Goal: Task Accomplishment & Management: Use online tool/utility

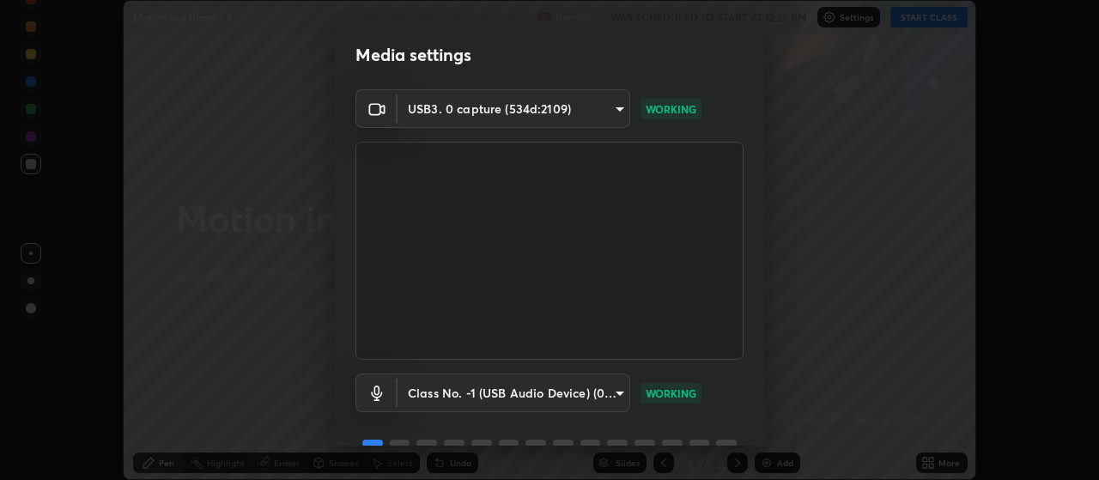
scroll to position [83, 0]
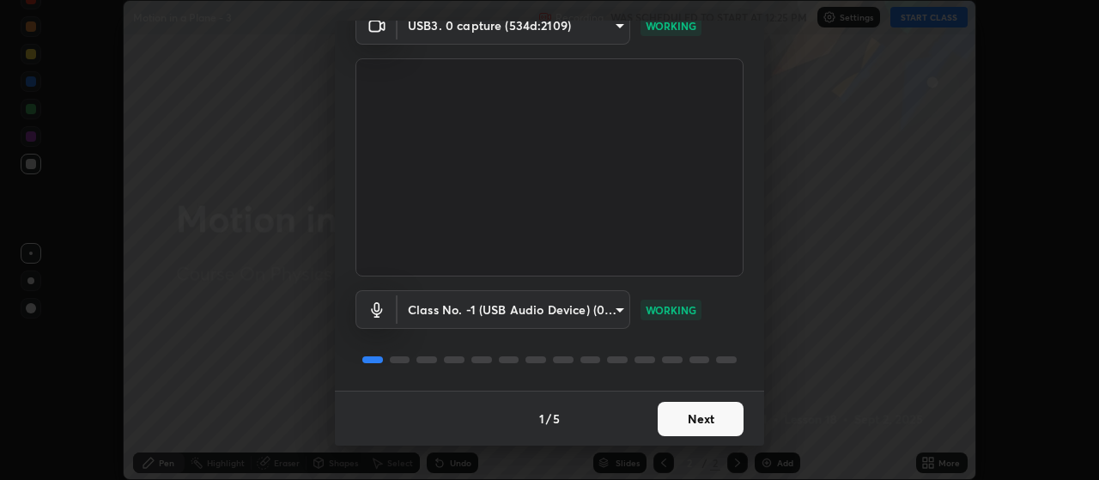
click at [703, 415] on button "Next" at bounding box center [701, 419] width 86 height 34
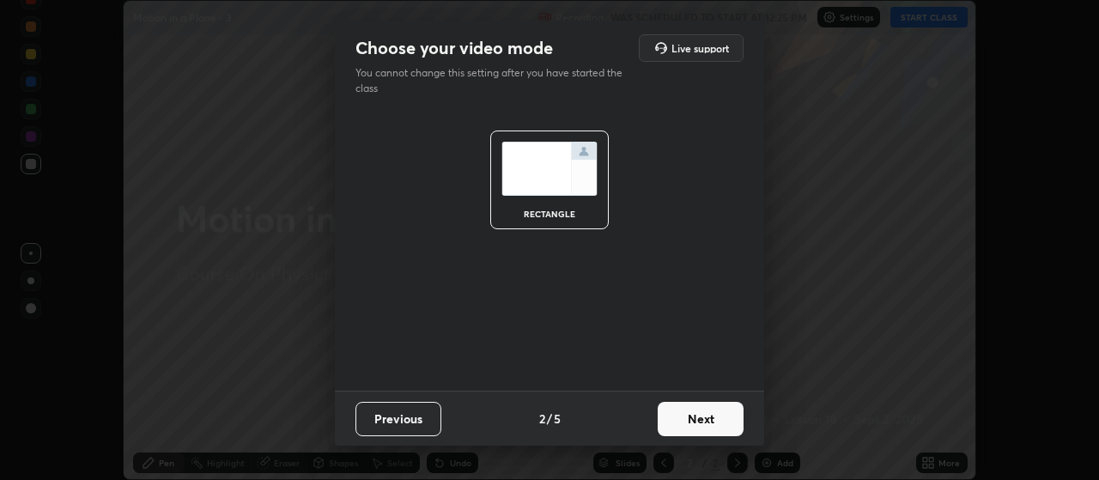
scroll to position [0, 0]
click at [703, 415] on button "Next" at bounding box center [701, 419] width 86 height 34
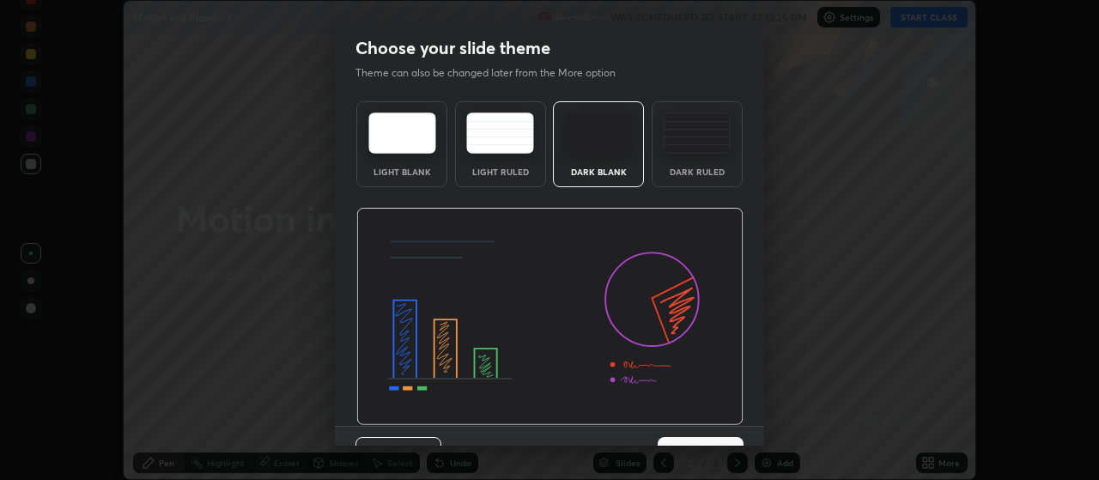
click at [709, 414] on img at bounding box center [549, 317] width 387 height 218
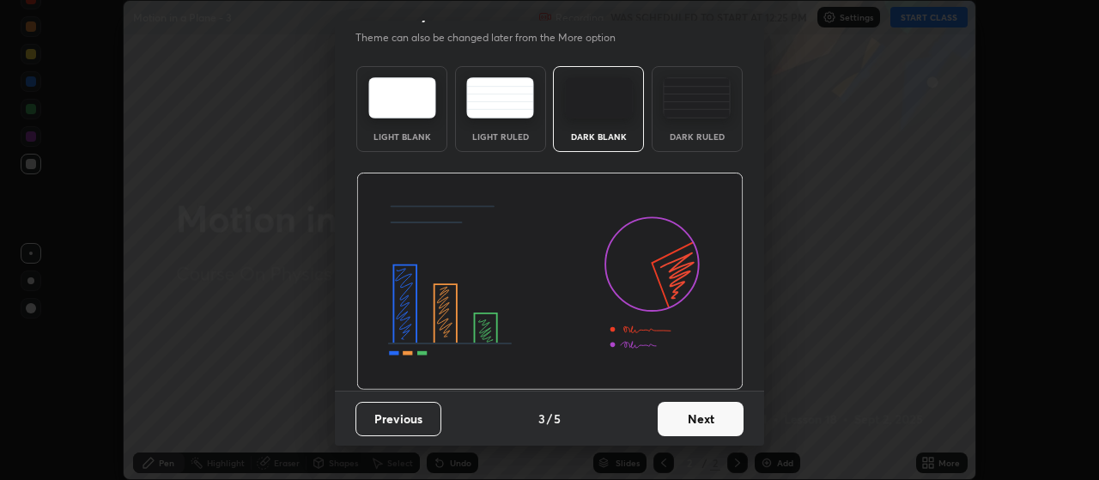
scroll to position [35, 0]
click at [707, 420] on button "Next" at bounding box center [701, 419] width 86 height 34
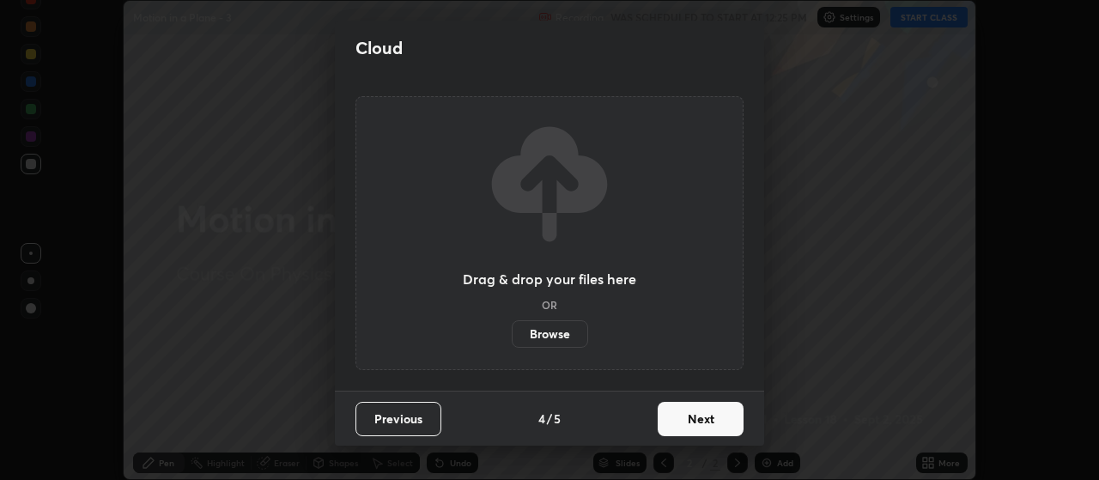
scroll to position [0, 0]
click at [707, 420] on button "Next" at bounding box center [701, 419] width 86 height 34
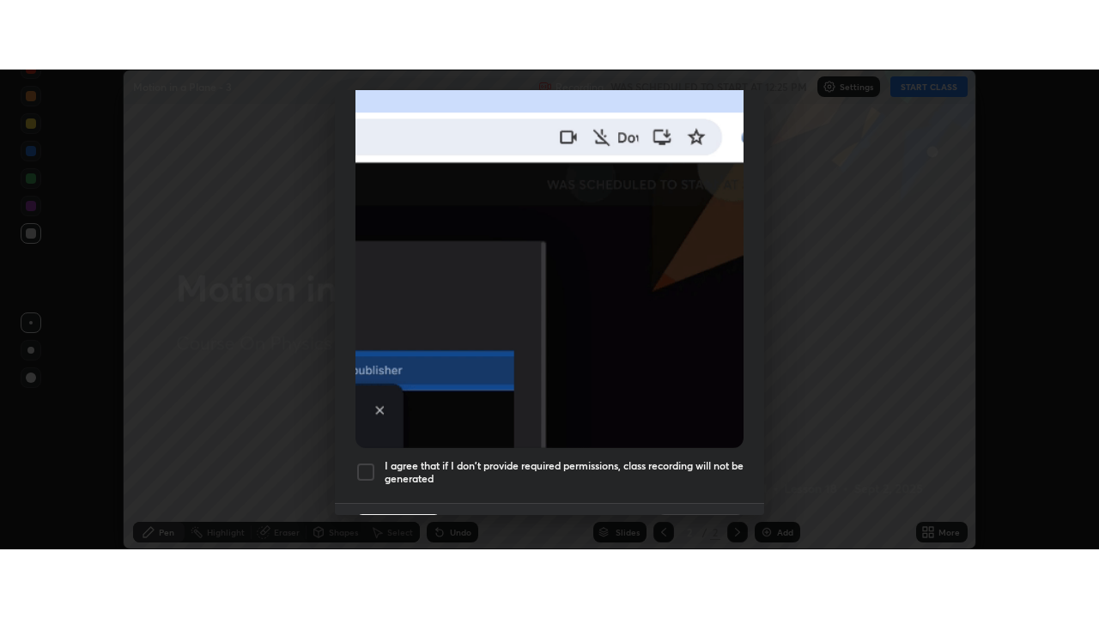
scroll to position [433, 0]
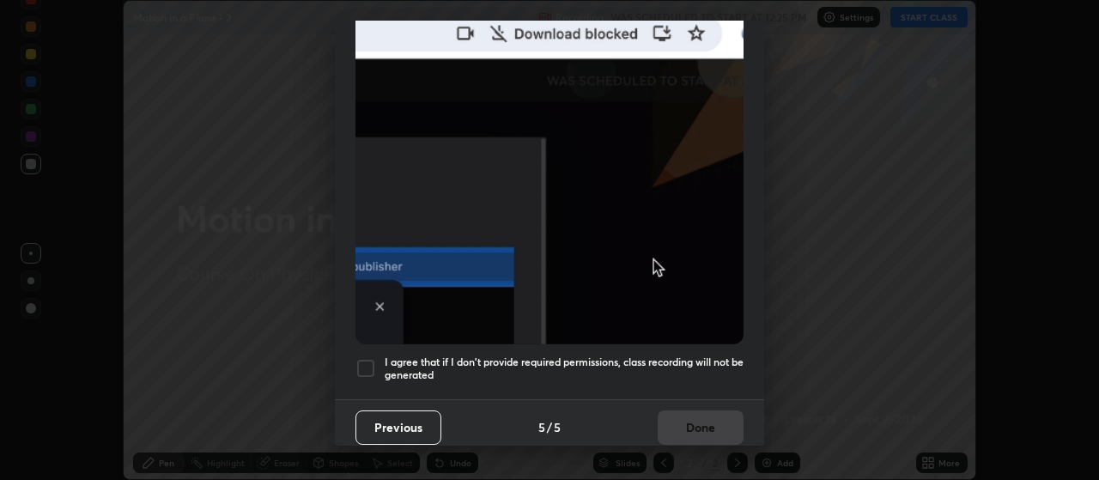
click at [372, 358] on div at bounding box center [365, 368] width 21 height 21
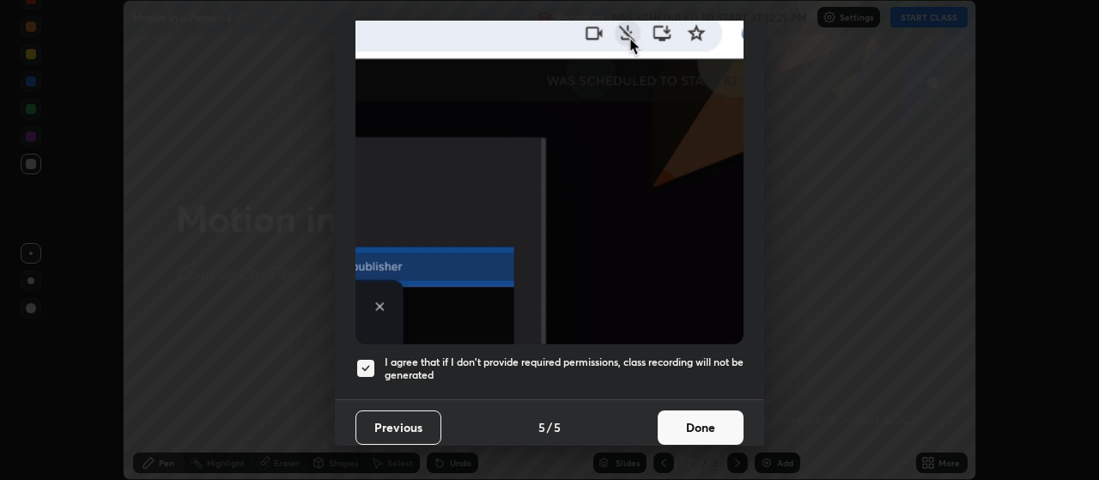
click at [705, 421] on button "Done" at bounding box center [701, 427] width 86 height 34
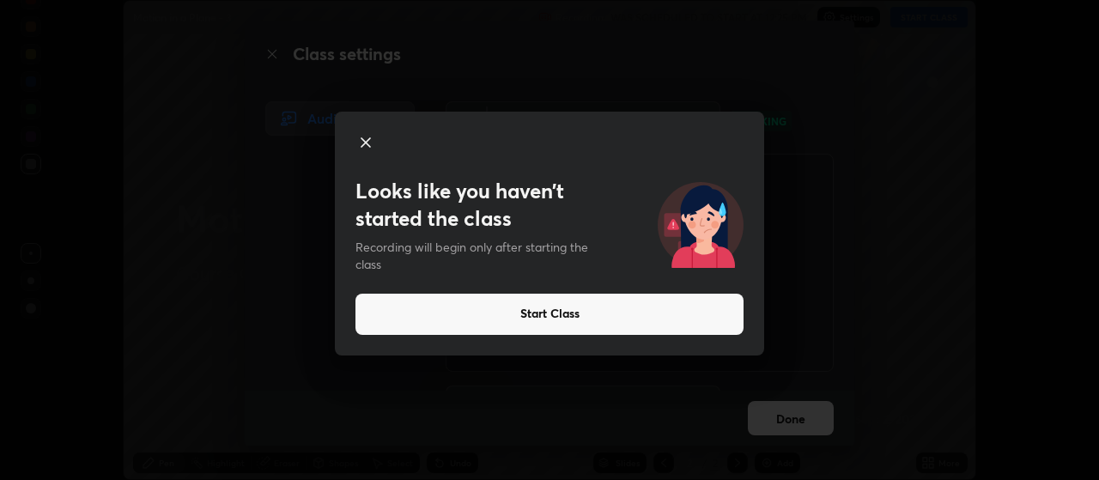
click at [395, 306] on button "Start Class" at bounding box center [549, 314] width 388 height 41
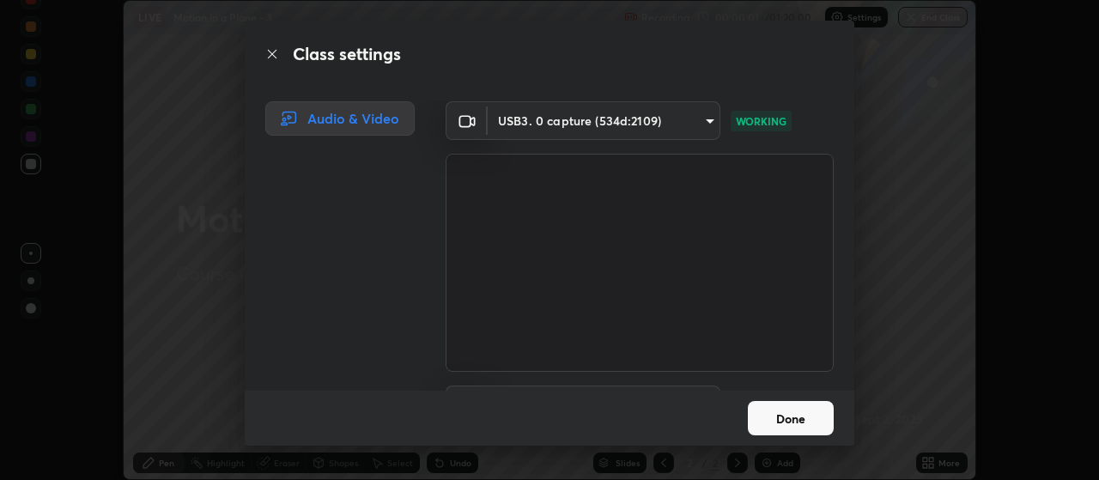
click at [801, 411] on button "Done" at bounding box center [791, 418] width 86 height 34
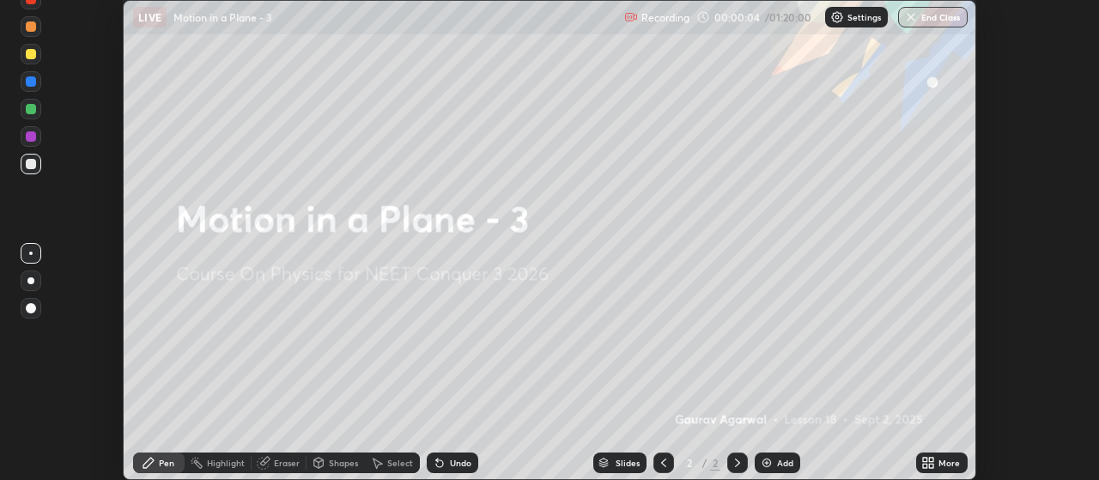
click at [785, 458] on div "Add" at bounding box center [785, 462] width 16 height 9
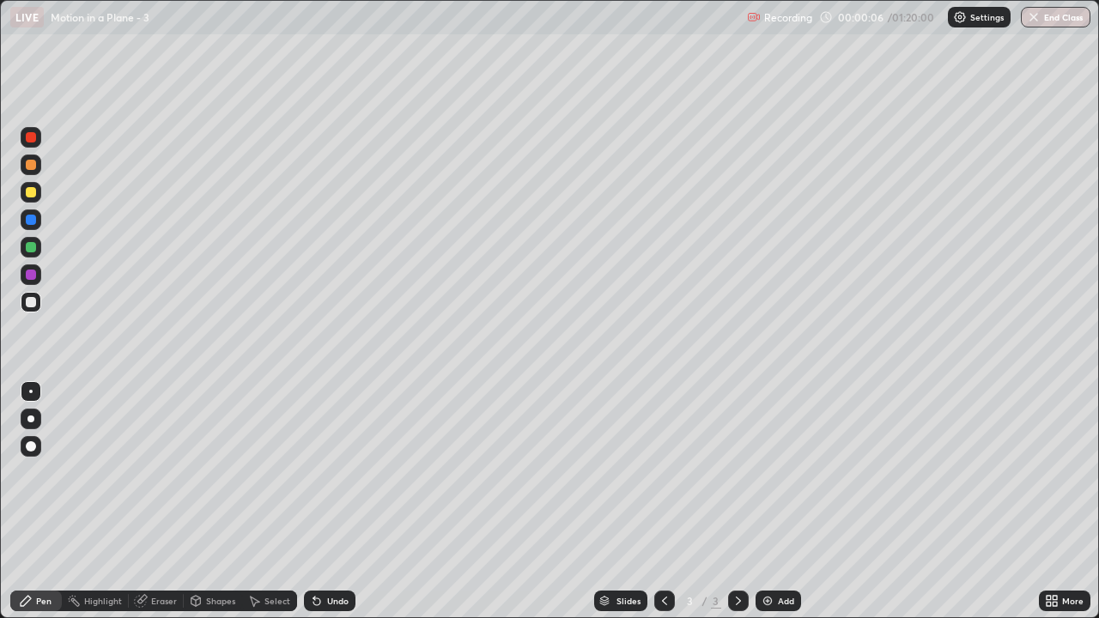
scroll to position [618, 1099]
click at [31, 419] on div at bounding box center [30, 418] width 7 height 7
click at [29, 273] on div at bounding box center [31, 275] width 10 height 10
click at [27, 274] on div at bounding box center [31, 275] width 10 height 10
click at [30, 301] on div at bounding box center [31, 302] width 10 height 10
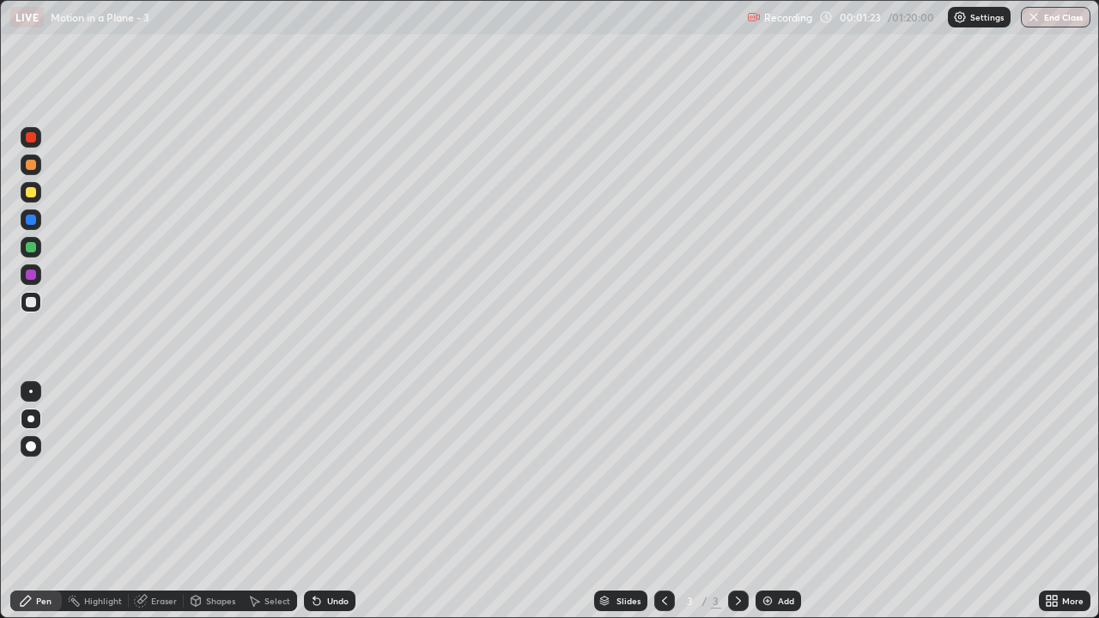
click at [338, 479] on div "Undo" at bounding box center [330, 601] width 52 height 21
click at [332, 479] on div "Undo" at bounding box center [330, 601] width 52 height 21
click at [331, 479] on div "Undo" at bounding box center [330, 601] width 52 height 21
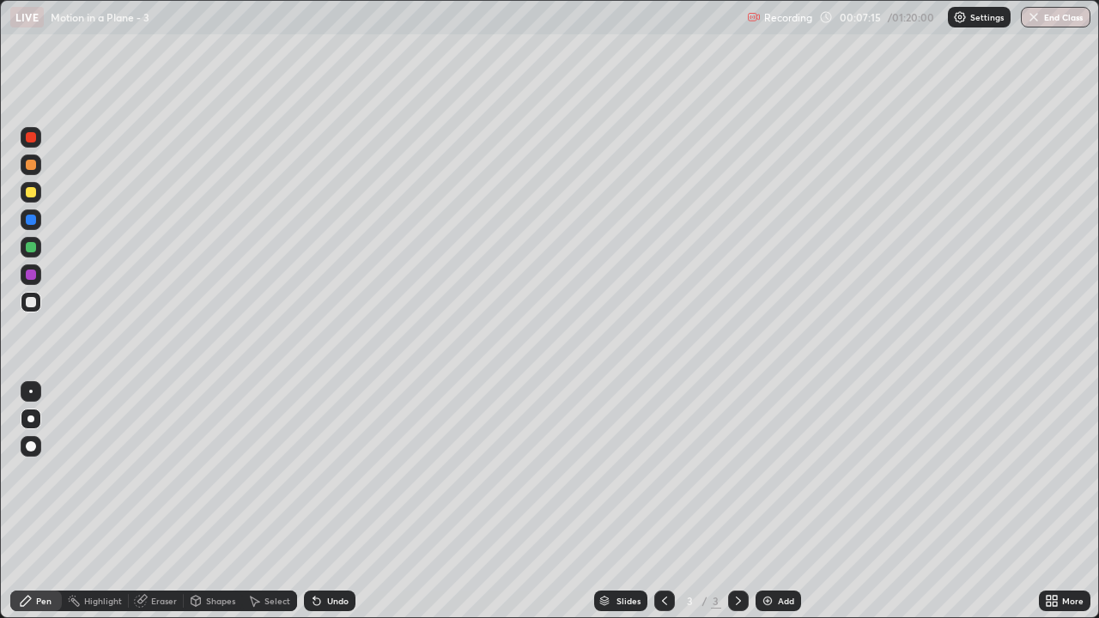
click at [334, 479] on div "Undo" at bounding box center [337, 601] width 21 height 9
click at [332, 479] on div "Undo" at bounding box center [337, 601] width 21 height 9
click at [329, 479] on div "Undo" at bounding box center [330, 601] width 52 height 21
click at [327, 479] on div "Undo" at bounding box center [337, 601] width 21 height 9
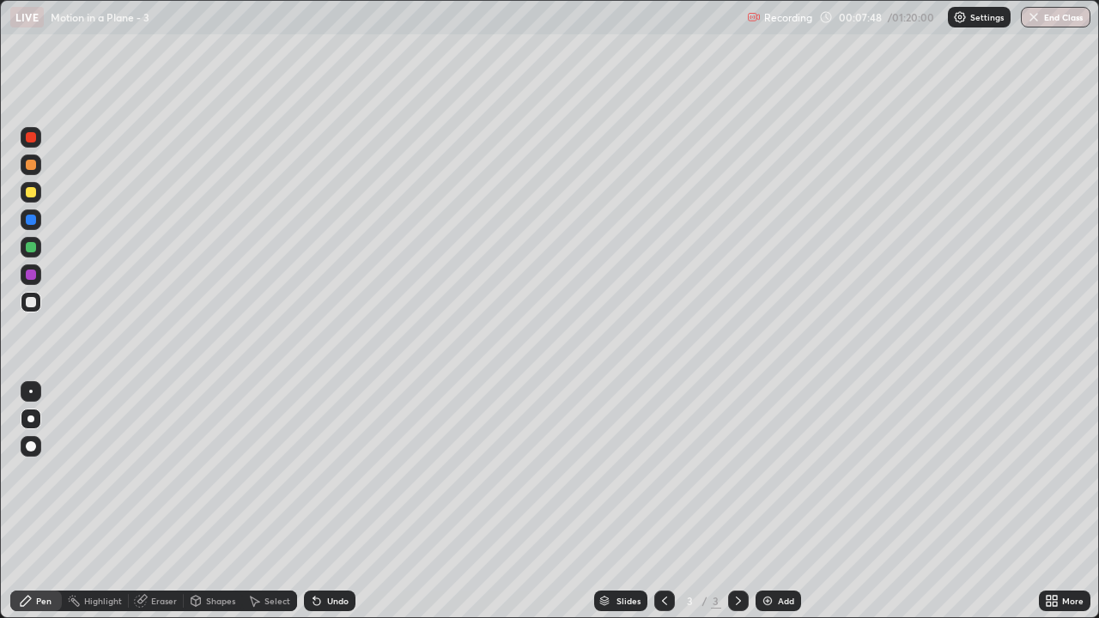
click at [30, 245] on div at bounding box center [31, 247] width 10 height 10
click at [792, 479] on div "Add" at bounding box center [777, 601] width 45 height 21
click at [27, 301] on div at bounding box center [31, 302] width 10 height 10
click at [33, 247] on div at bounding box center [31, 247] width 10 height 10
click at [32, 300] on div at bounding box center [31, 302] width 10 height 10
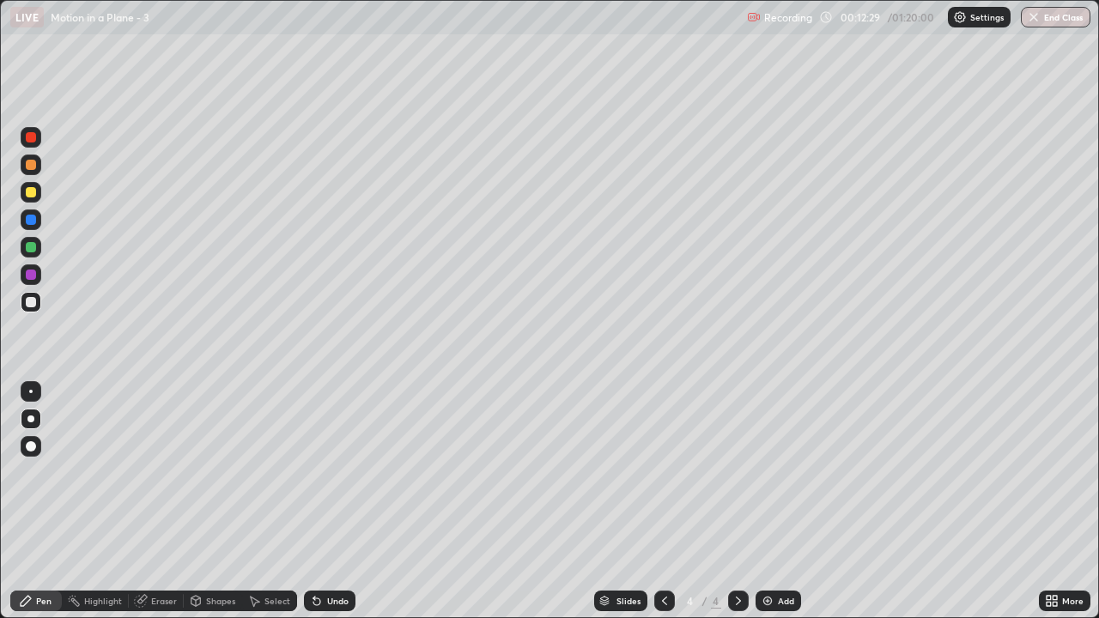
click at [33, 190] on div at bounding box center [31, 192] width 10 height 10
click at [33, 282] on div at bounding box center [31, 274] width 21 height 21
click at [37, 304] on div at bounding box center [31, 302] width 21 height 21
click at [780, 479] on div "Add" at bounding box center [786, 601] width 16 height 9
click at [768, 479] on img at bounding box center [768, 601] width 14 height 14
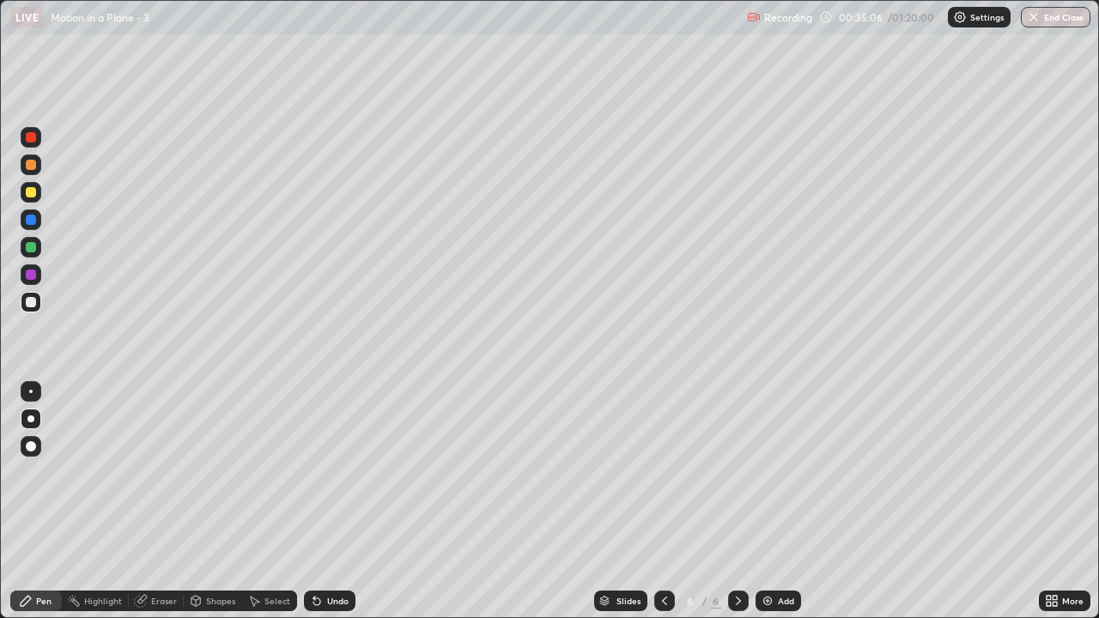
click at [339, 479] on div "Undo" at bounding box center [330, 601] width 52 height 21
click at [778, 479] on div "Add" at bounding box center [777, 601] width 45 height 21
click at [29, 249] on div at bounding box center [31, 247] width 10 height 10
click at [27, 302] on div at bounding box center [31, 302] width 10 height 10
click at [30, 222] on div at bounding box center [31, 220] width 10 height 10
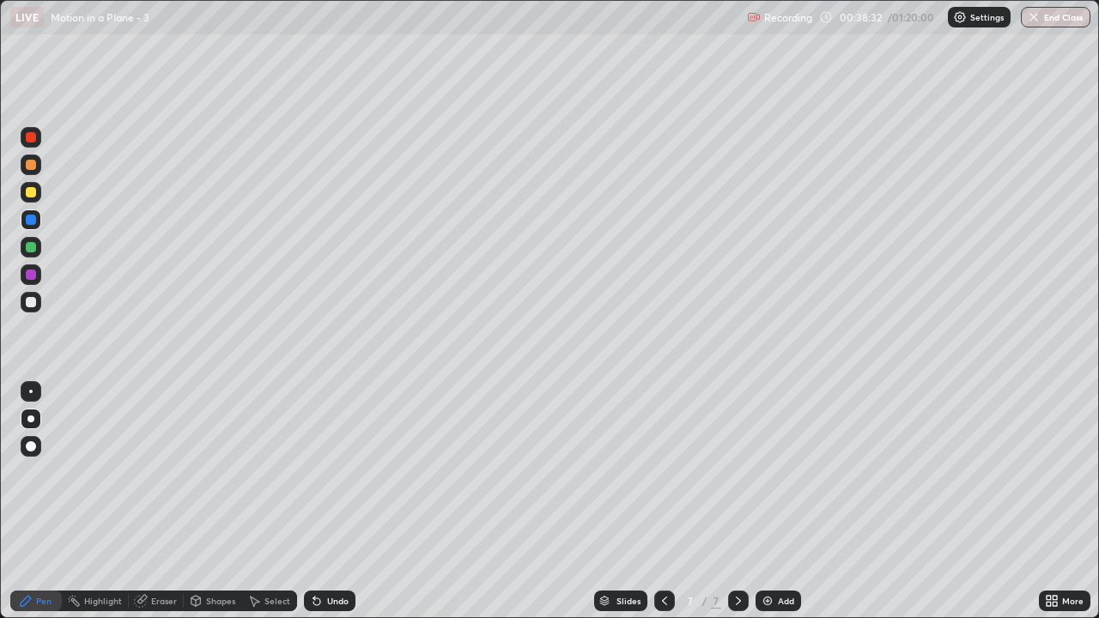
click at [32, 298] on div at bounding box center [31, 302] width 10 height 10
click at [155, 479] on div "Eraser" at bounding box center [164, 601] width 26 height 9
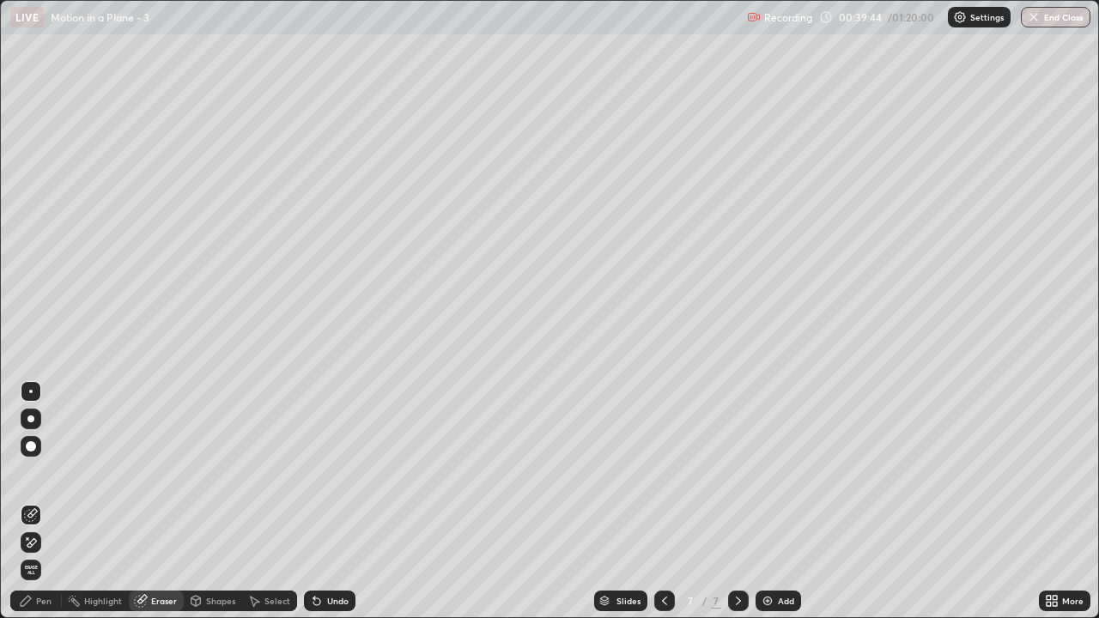
click at [44, 479] on div "Pen" at bounding box center [43, 601] width 15 height 9
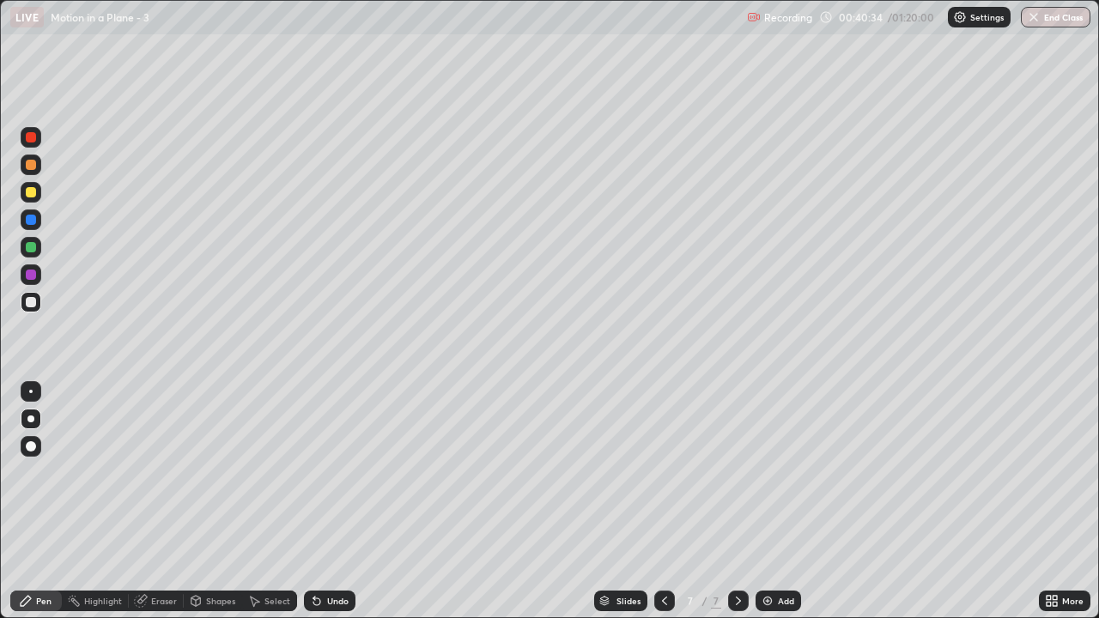
click at [27, 191] on div at bounding box center [31, 192] width 10 height 10
click at [31, 303] on div at bounding box center [31, 302] width 10 height 10
click at [159, 479] on div "Eraser" at bounding box center [164, 601] width 26 height 9
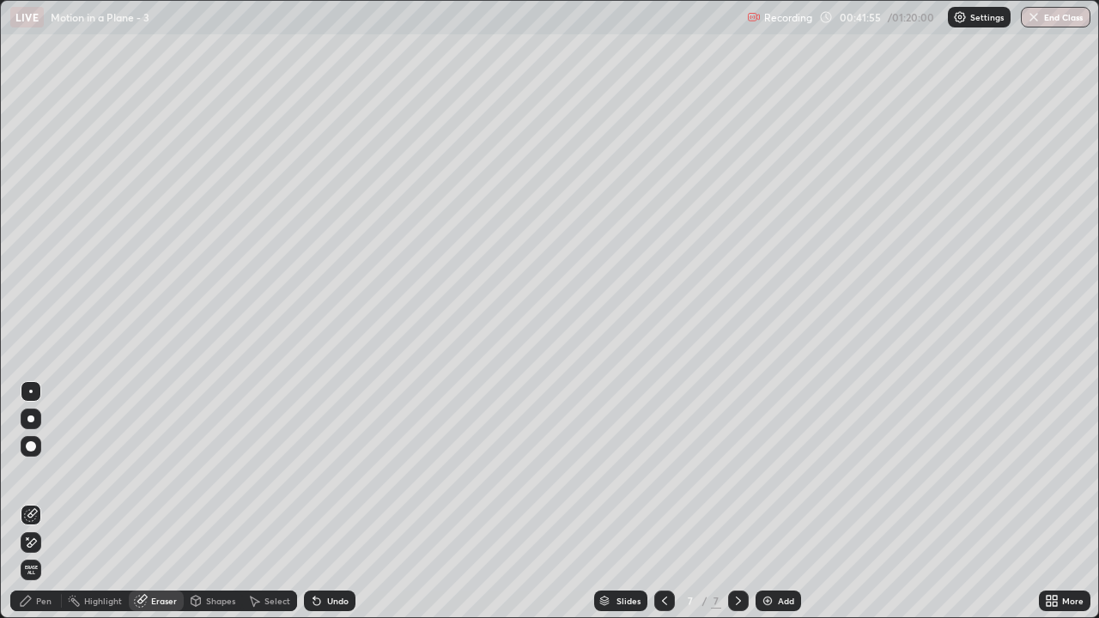
click at [36, 479] on icon at bounding box center [31, 543] width 14 height 15
click at [36, 479] on div "Pen" at bounding box center [43, 601] width 15 height 9
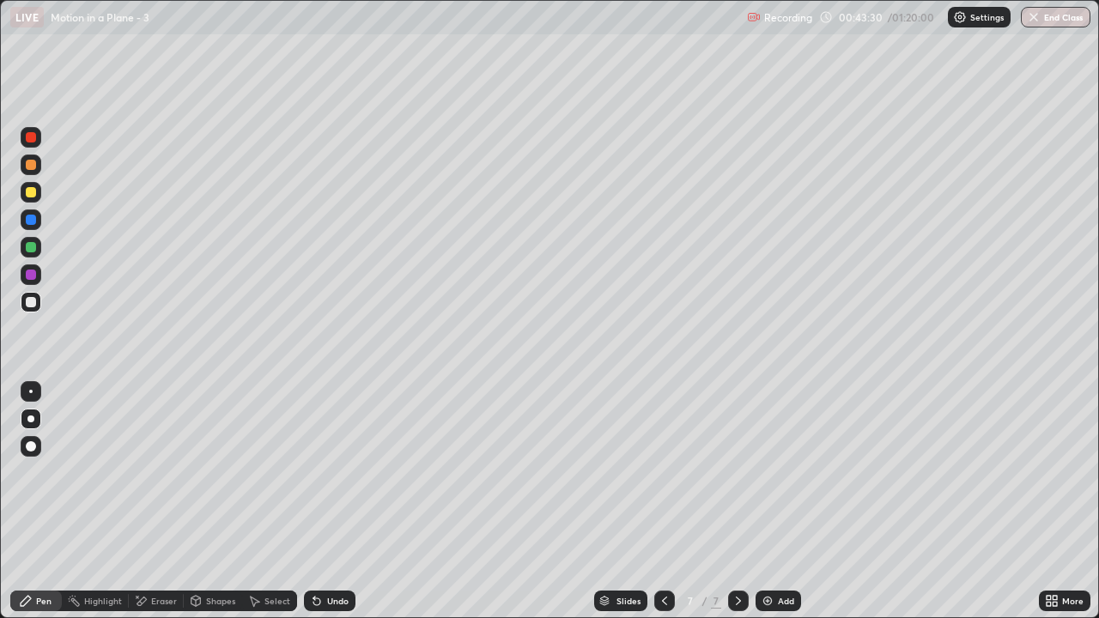
click at [39, 224] on div at bounding box center [31, 219] width 21 height 21
click at [38, 308] on div at bounding box center [31, 302] width 21 height 21
click at [774, 479] on div "Add" at bounding box center [777, 601] width 45 height 21
click at [156, 479] on div "Eraser" at bounding box center [164, 601] width 26 height 9
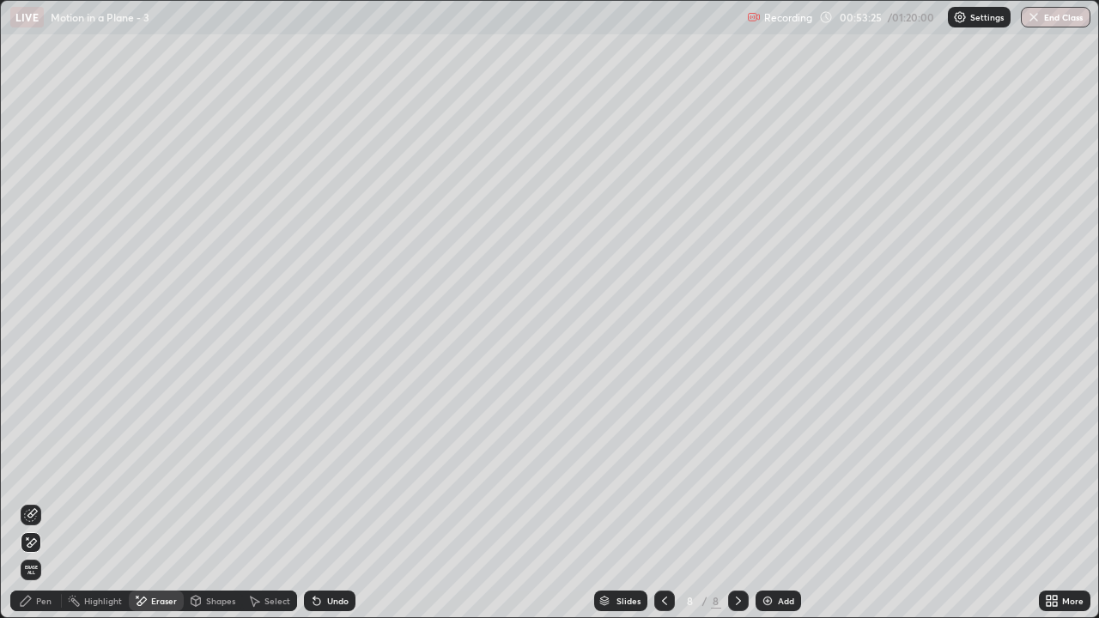
click at [34, 479] on span "Erase all" at bounding box center [30, 570] width 19 height 10
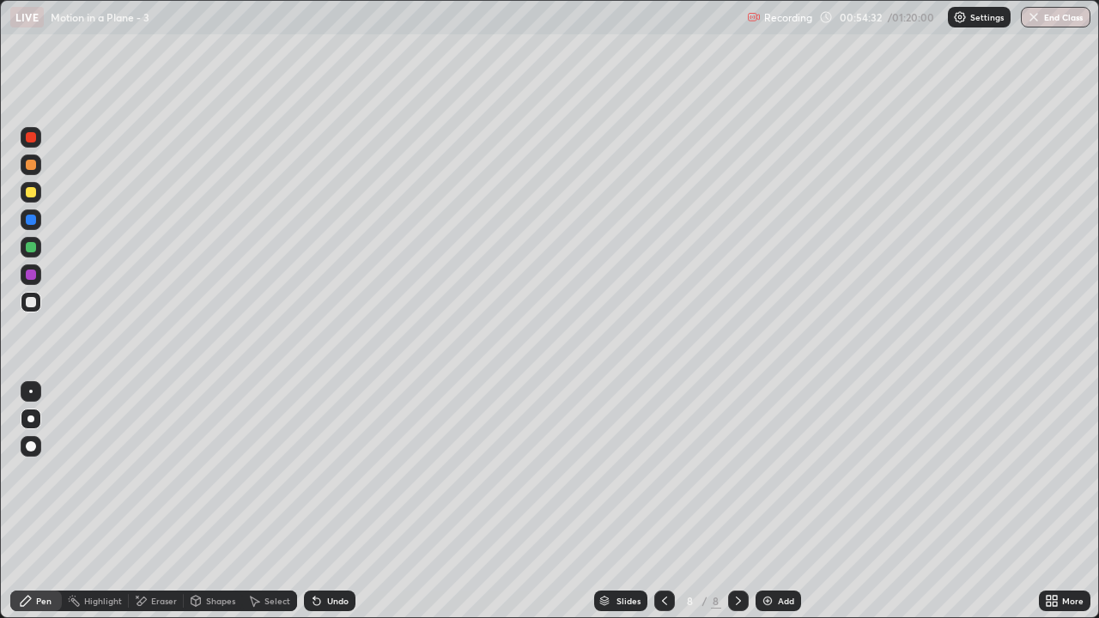
click at [30, 250] on div at bounding box center [31, 247] width 10 height 10
click at [28, 304] on div at bounding box center [31, 302] width 10 height 10
click at [783, 479] on div "Add" at bounding box center [777, 601] width 45 height 21
click at [31, 273] on div at bounding box center [31, 275] width 10 height 10
click at [29, 303] on div at bounding box center [31, 302] width 10 height 10
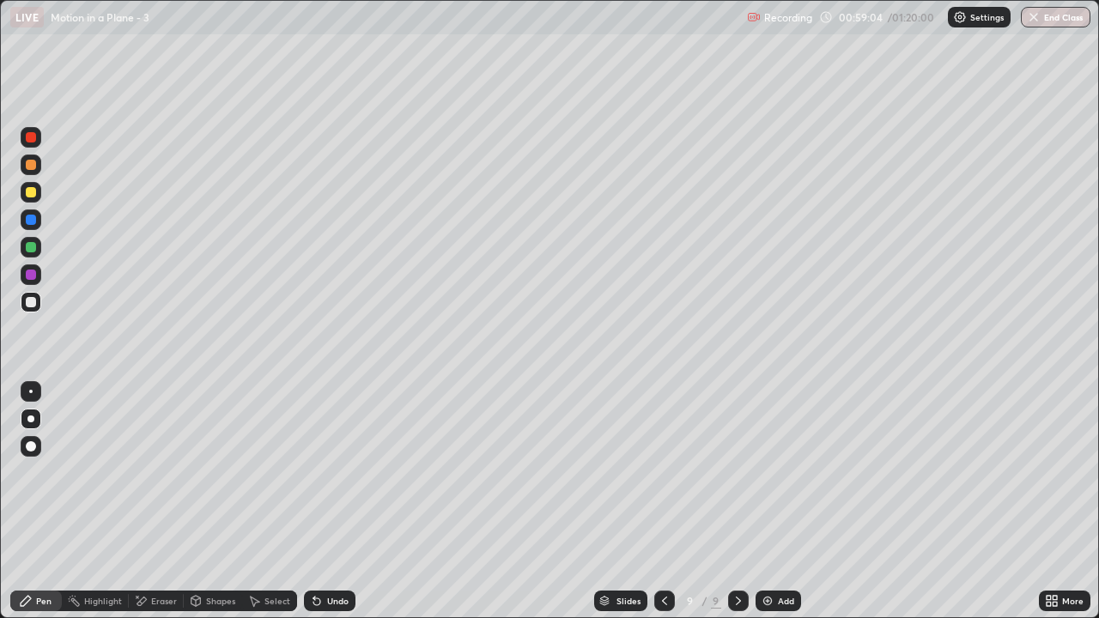
click at [329, 479] on div "Undo" at bounding box center [337, 601] width 21 height 9
click at [331, 479] on div "Undo" at bounding box center [337, 601] width 21 height 9
click at [330, 479] on div "Undo" at bounding box center [337, 601] width 21 height 9
click at [1055, 21] on button "End Class" at bounding box center [1056, 17] width 70 height 21
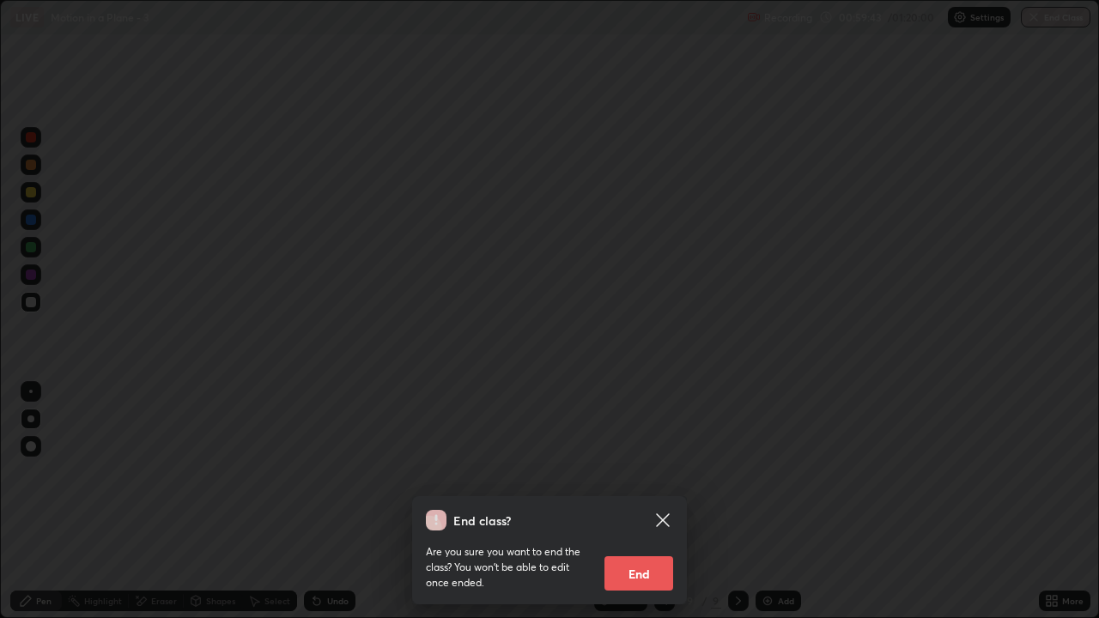
click at [632, 479] on button "End" at bounding box center [638, 573] width 69 height 34
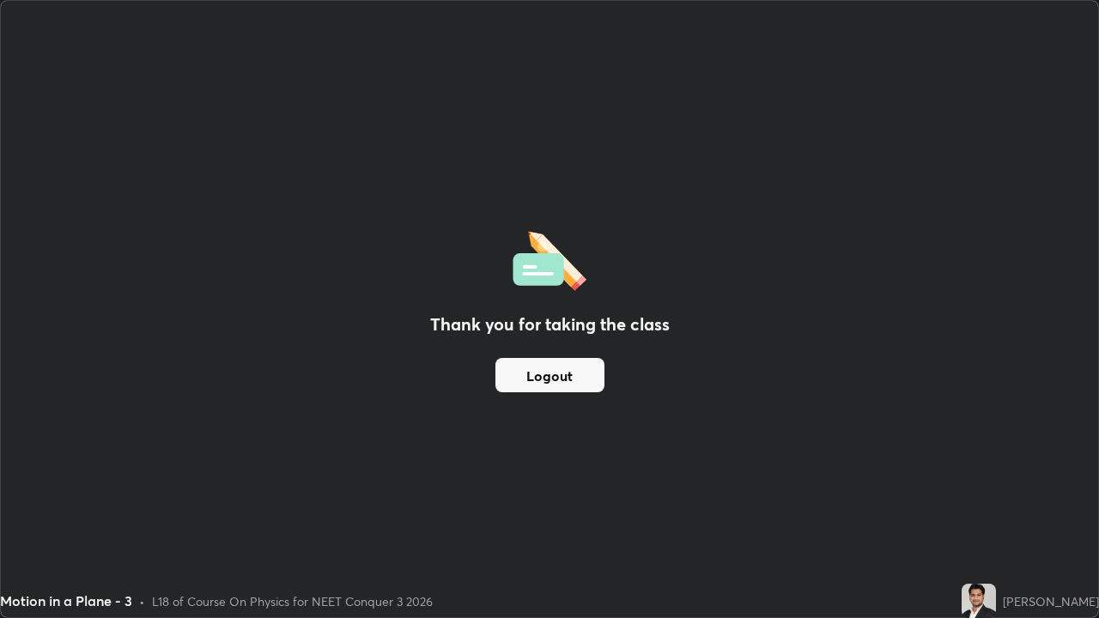
click at [564, 379] on button "Logout" at bounding box center [549, 375] width 109 height 34
